Goal: Transaction & Acquisition: Download file/media

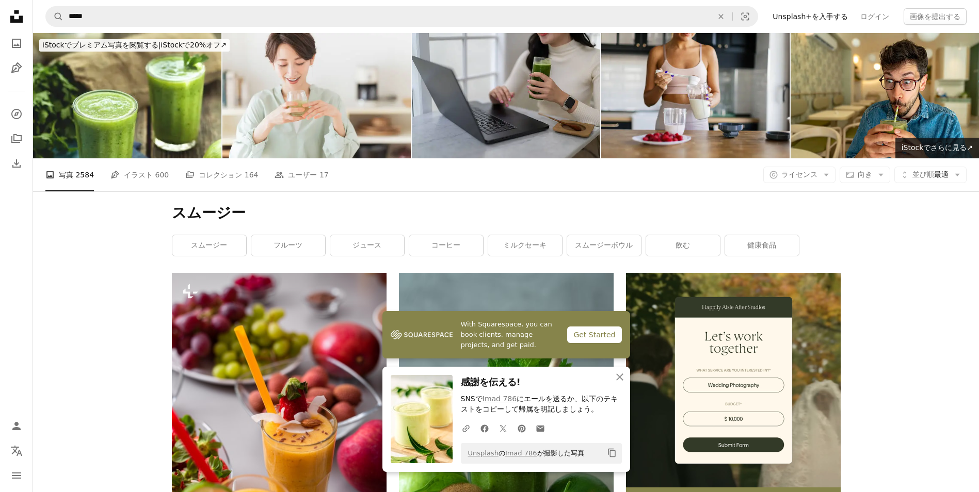
scroll to position [6397, 0]
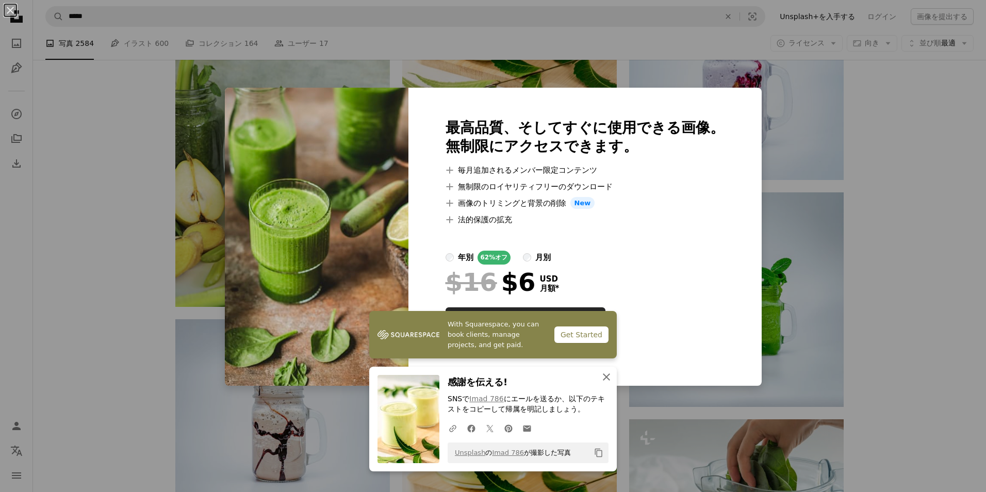
click at [601, 378] on icon "An X shape" at bounding box center [607, 377] width 12 height 12
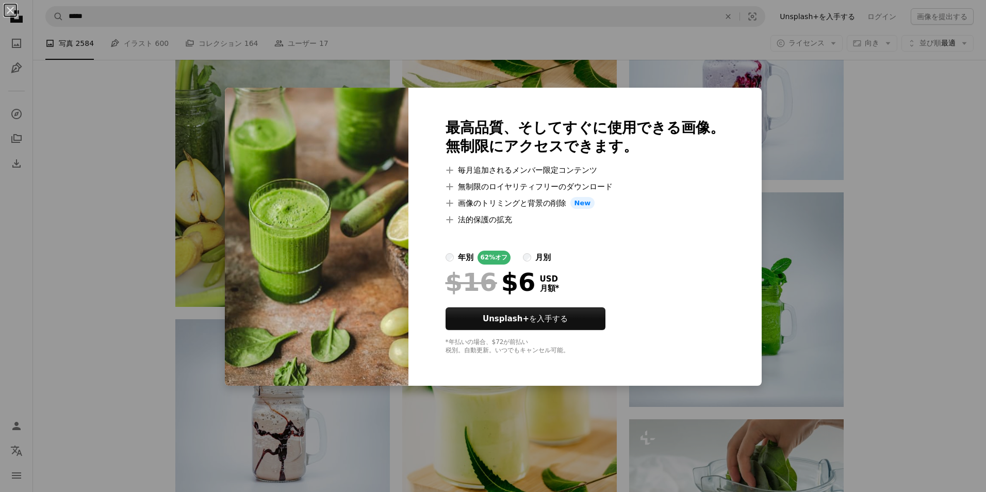
click at [784, 405] on div "An X shape 最高品質、そしてすぐに使用できる画像。 無制限にアクセスできます。 A plus sign 毎月追加されるメンバー限定コンテンツ A p…" at bounding box center [493, 246] width 986 height 492
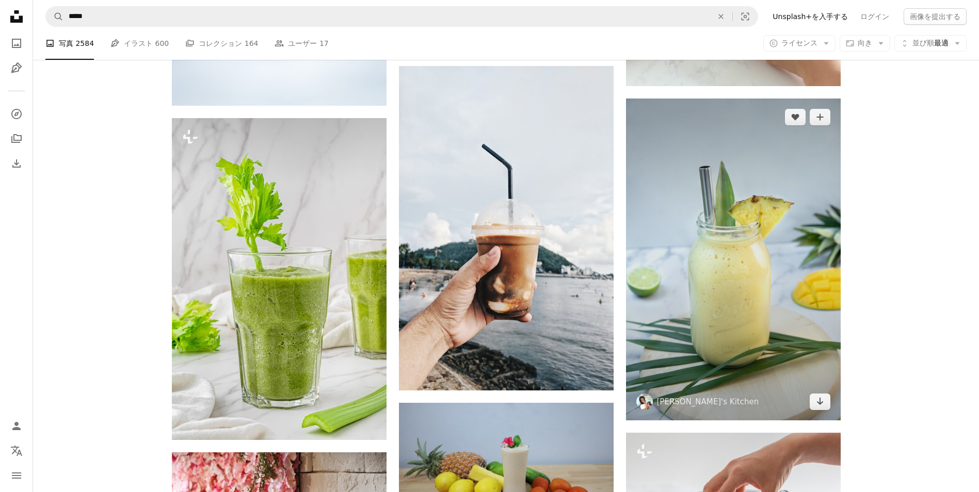
scroll to position [7068, 0]
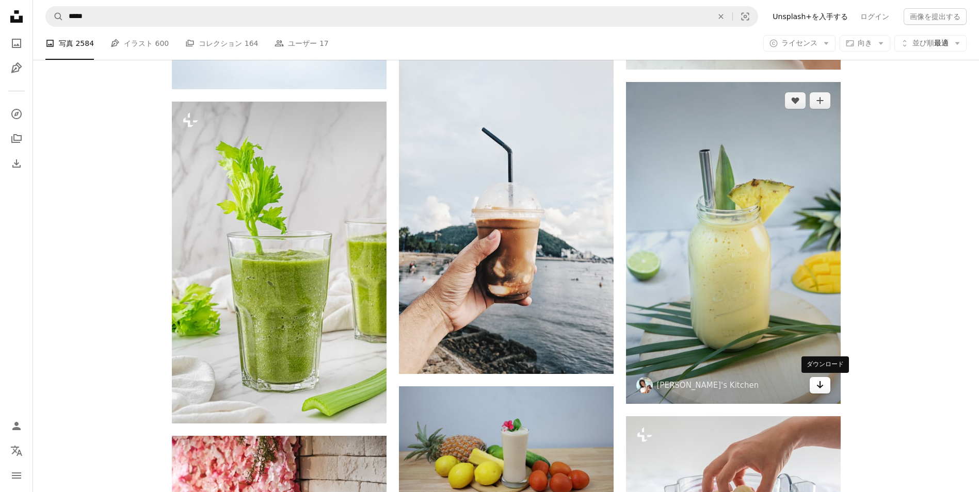
click at [816, 383] on icon "Arrow pointing down" at bounding box center [820, 385] width 8 height 12
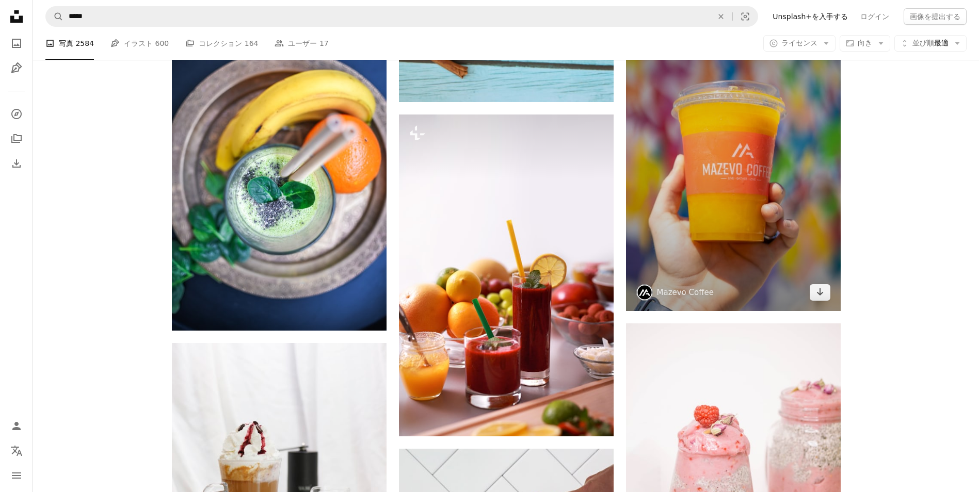
scroll to position [7790, 0]
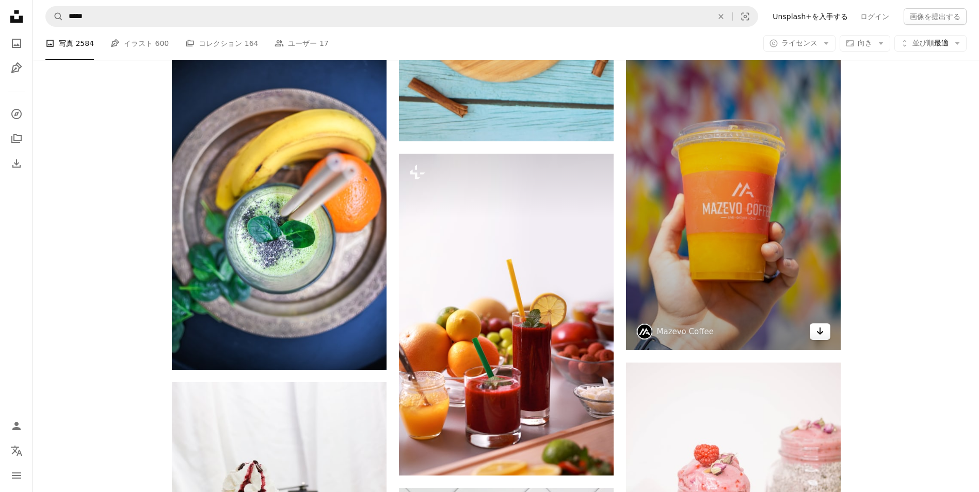
click at [812, 330] on link "Arrow pointing down" at bounding box center [819, 331] width 21 height 17
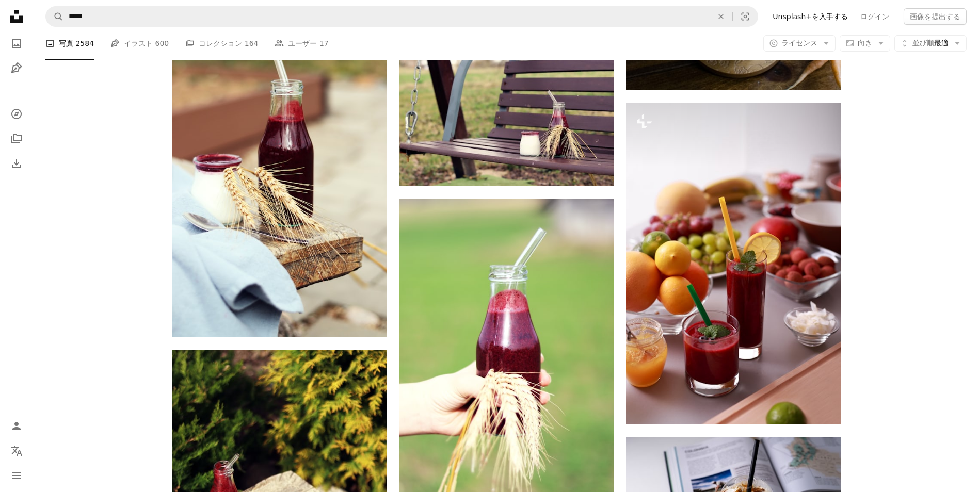
scroll to position [10266, 0]
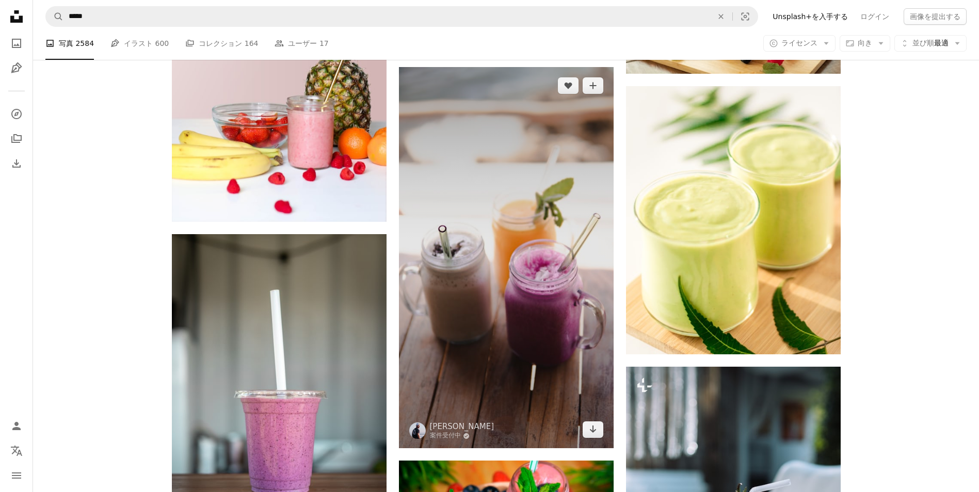
scroll to position [3456, 0]
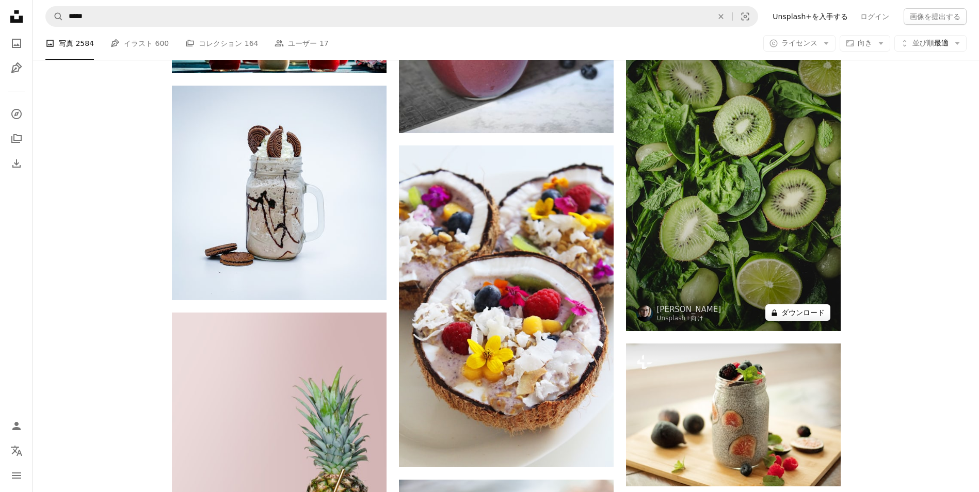
click at [793, 312] on button "A lock ダウンロード" at bounding box center [797, 312] width 65 height 17
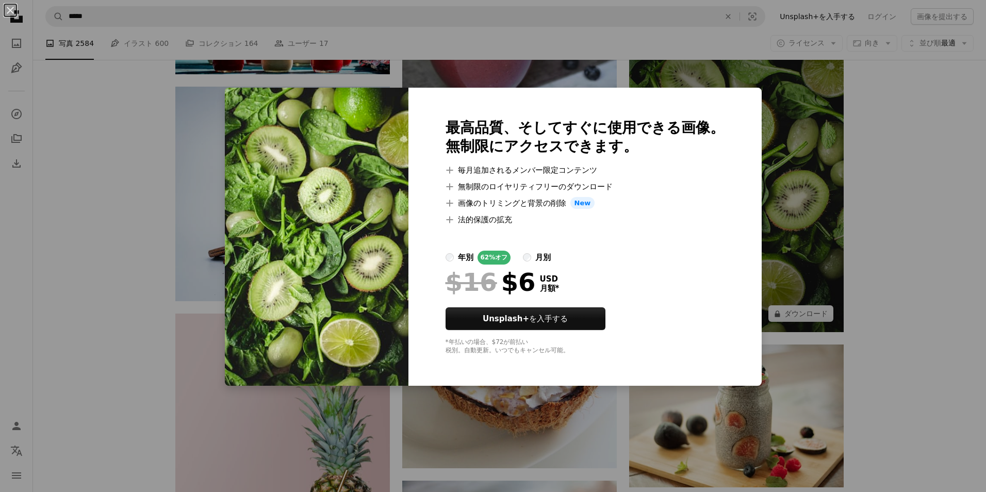
click at [827, 240] on div "An X shape 最高品質、そしてすぐに使用できる画像。 無制限にアクセスできます。 A plus sign 毎月追加されるメンバー限定コンテンツ A p…" at bounding box center [493, 246] width 986 height 492
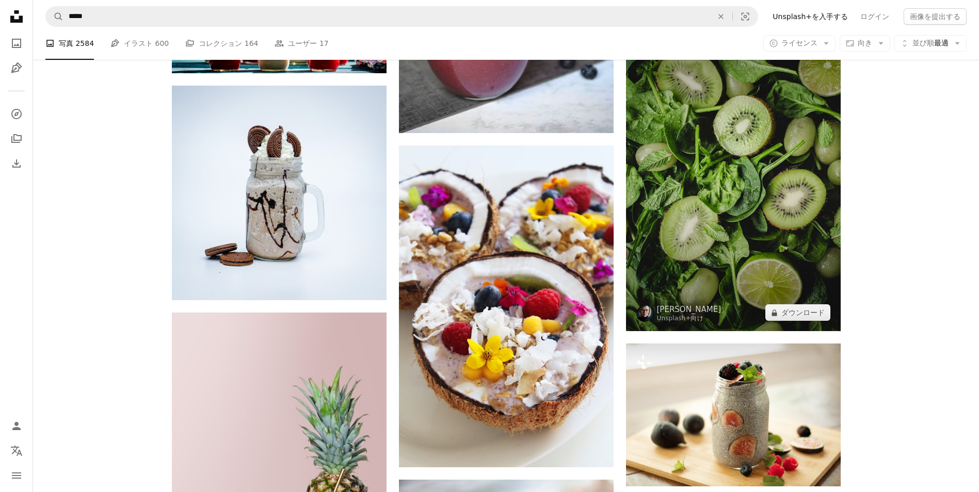
click at [774, 277] on img at bounding box center [733, 170] width 215 height 321
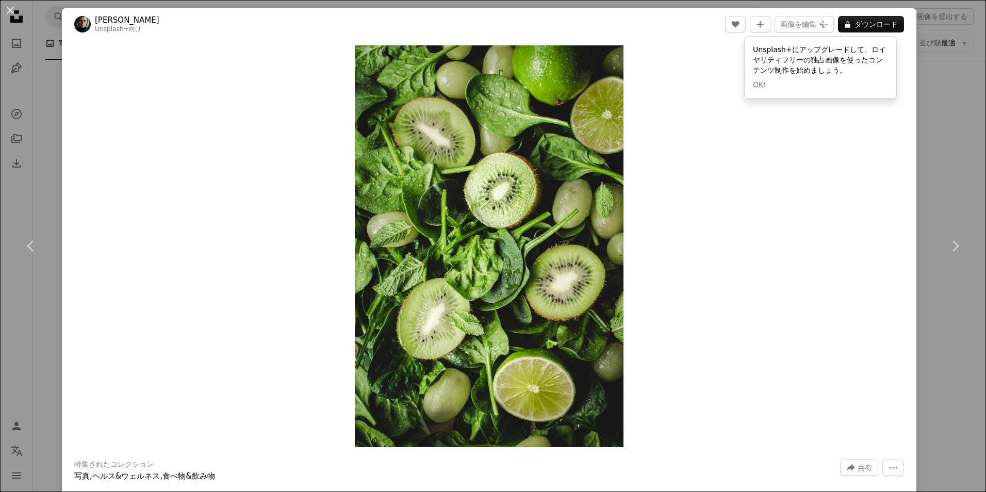
click at [934, 114] on div "An X shape Chevron left Chevron right [PERSON_NAME] Unsplash+ 向け A heart A plus…" at bounding box center [493, 246] width 986 height 492
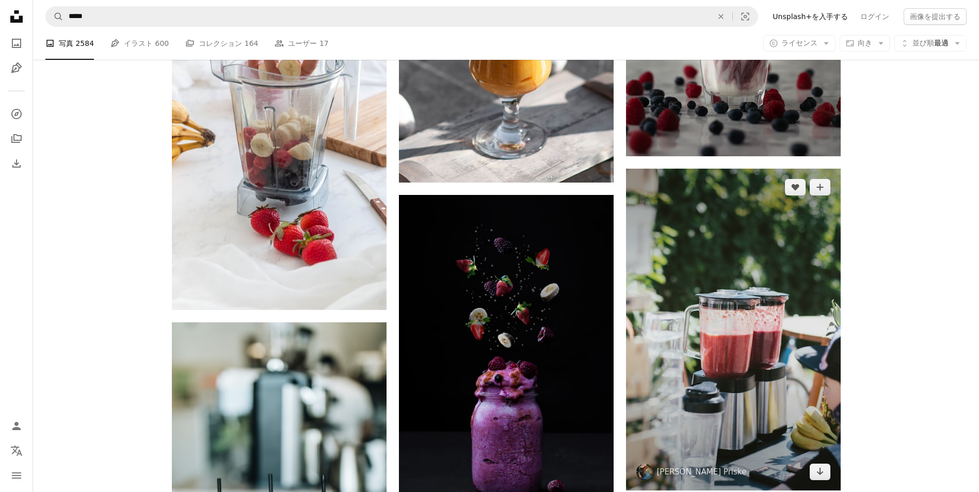
scroll to position [1083, 0]
